Goal: Find specific page/section

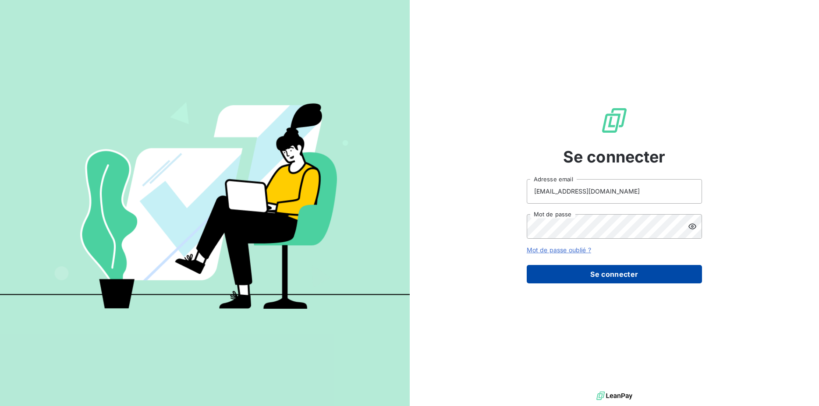
click at [618, 276] on button "Se connecter" at bounding box center [614, 274] width 175 height 18
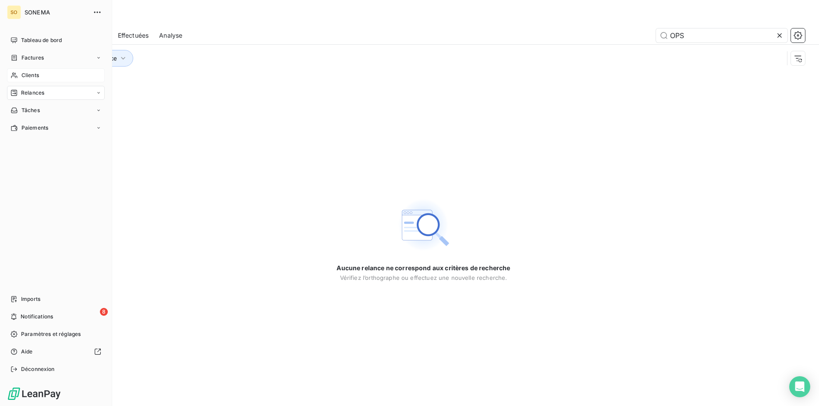
click at [24, 72] on span "Clients" at bounding box center [30, 75] width 18 height 8
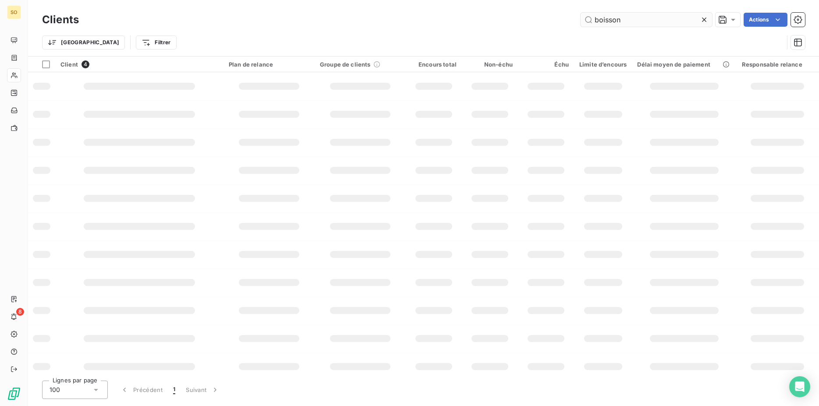
type input "boisson"
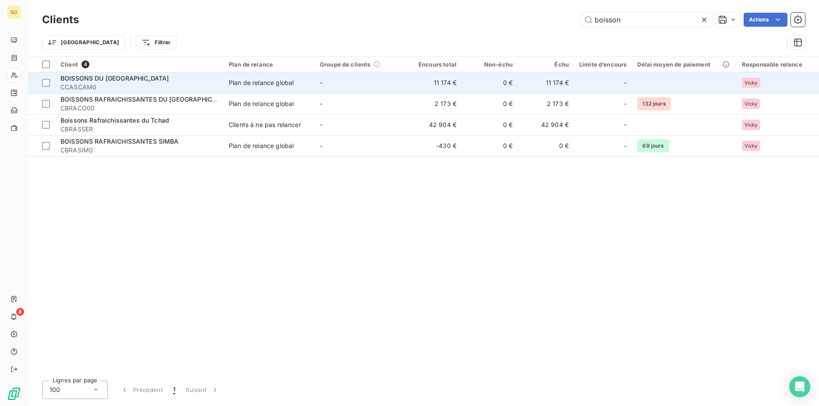
click at [129, 78] on span "BOISSONS DU [GEOGRAPHIC_DATA]" at bounding box center [115, 78] width 108 height 7
